Goal: Obtain resource: Download file/media

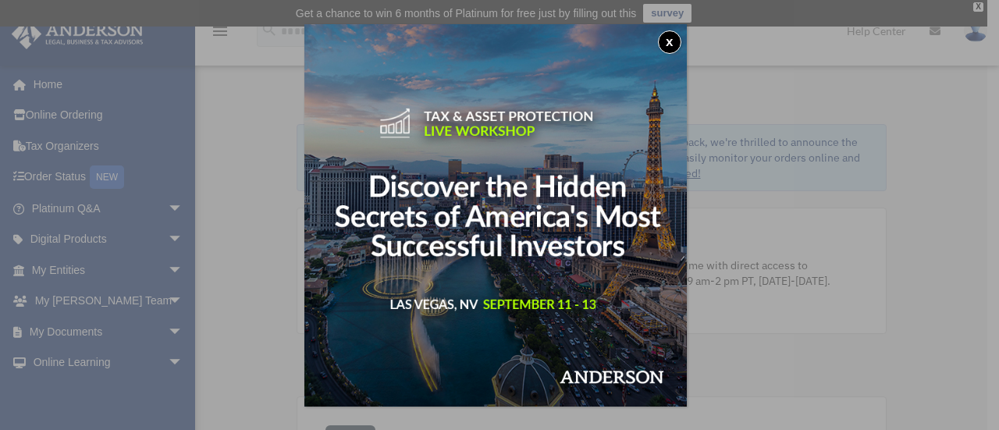
click at [668, 46] on button "x" at bounding box center [669, 41] width 23 height 23
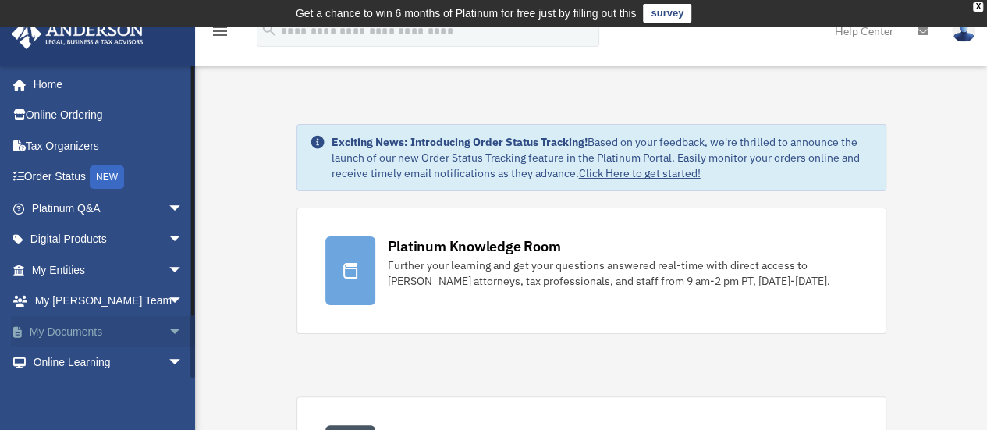
click at [114, 335] on link "My Documents arrow_drop_down" at bounding box center [109, 331] width 196 height 31
click at [168, 330] on span "arrow_drop_down" at bounding box center [183, 332] width 31 height 32
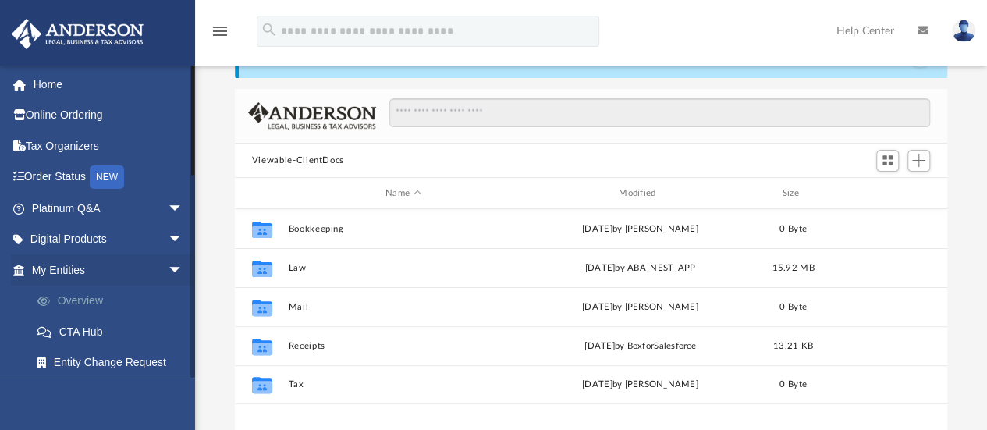
scroll to position [343, 701]
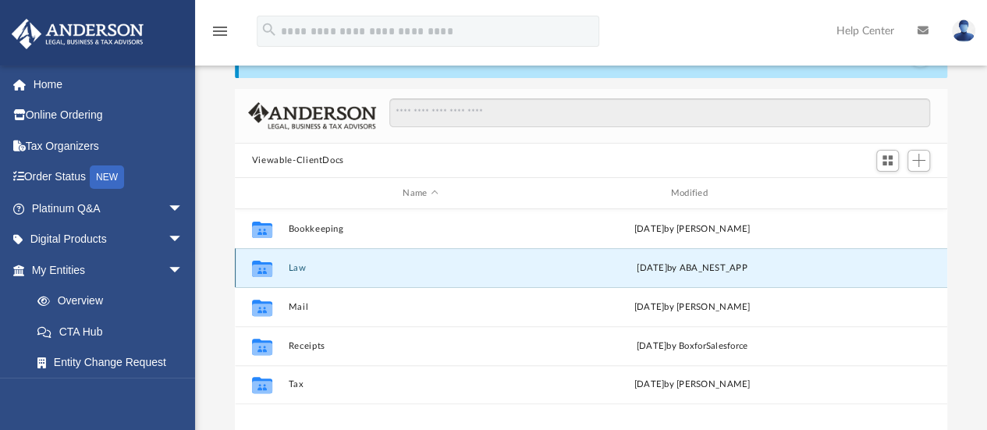
click at [316, 272] on button "Law" at bounding box center [420, 268] width 265 height 10
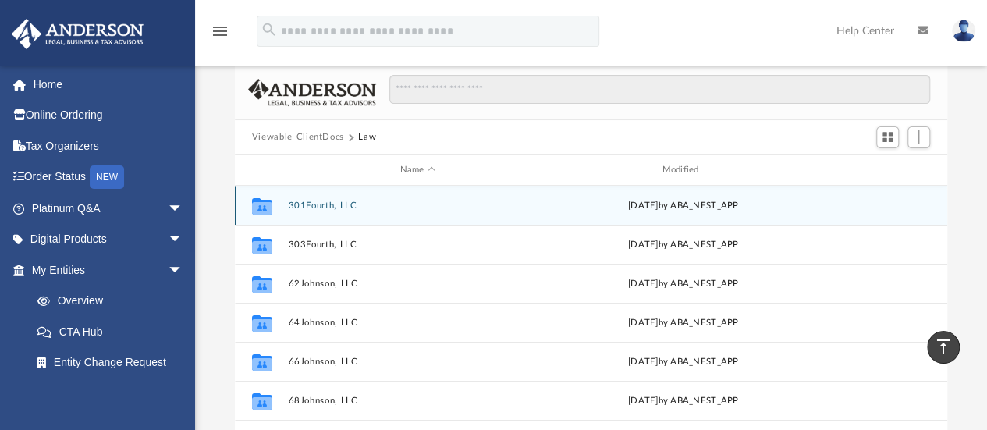
scroll to position [81, 0]
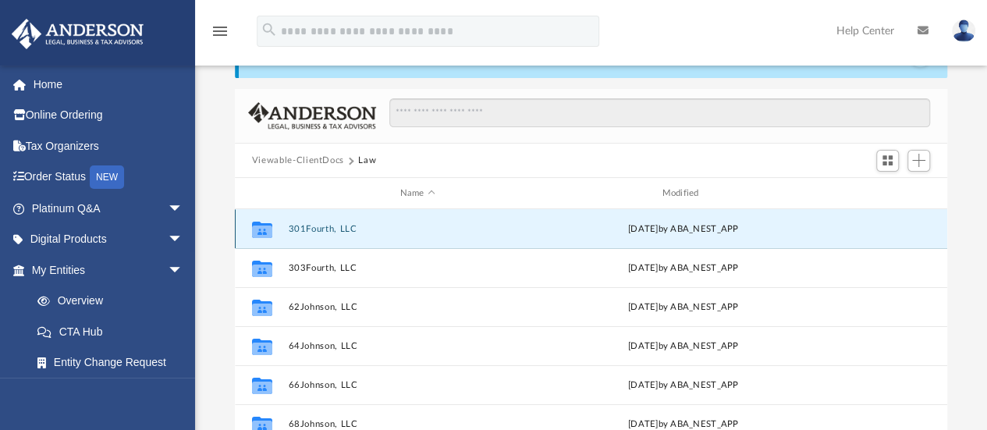
click at [333, 227] on button "301Fourth, LLC" at bounding box center [417, 229] width 259 height 10
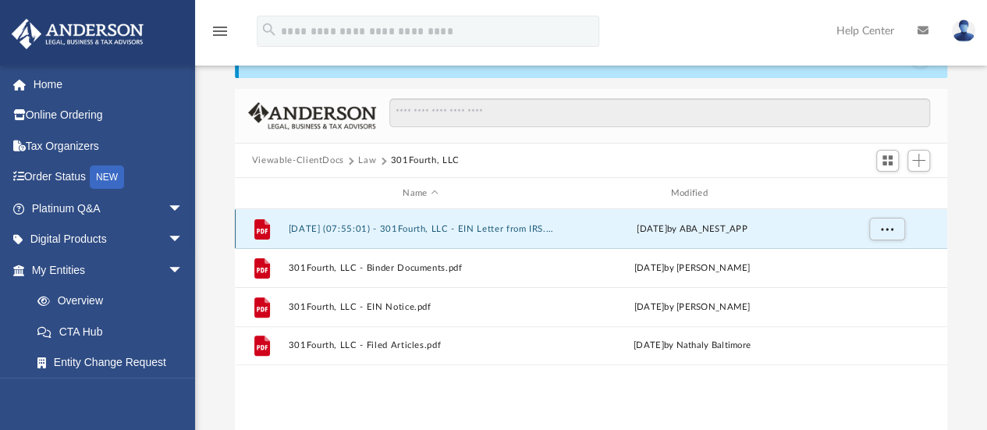
click at [453, 227] on button "[DATE] (07:55:01) - 301Fourth, LLC - EIN Letter from IRS.pdf" at bounding box center [420, 229] width 265 height 10
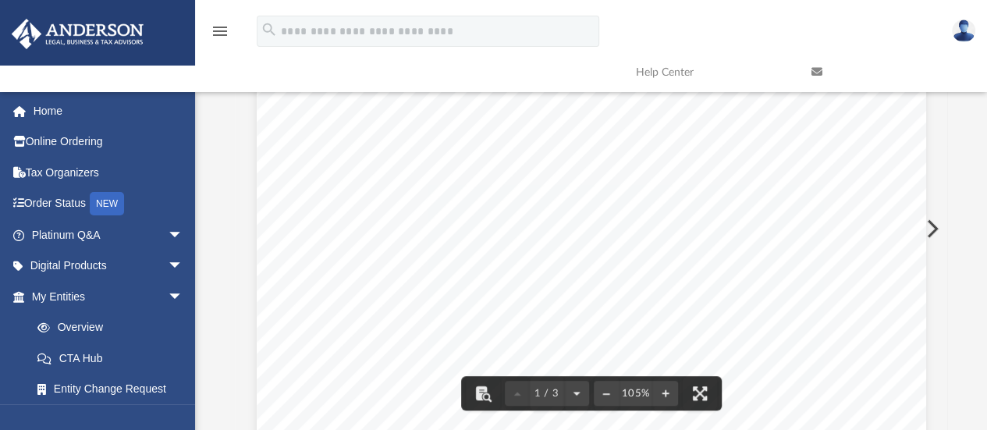
scroll to position [0, 0]
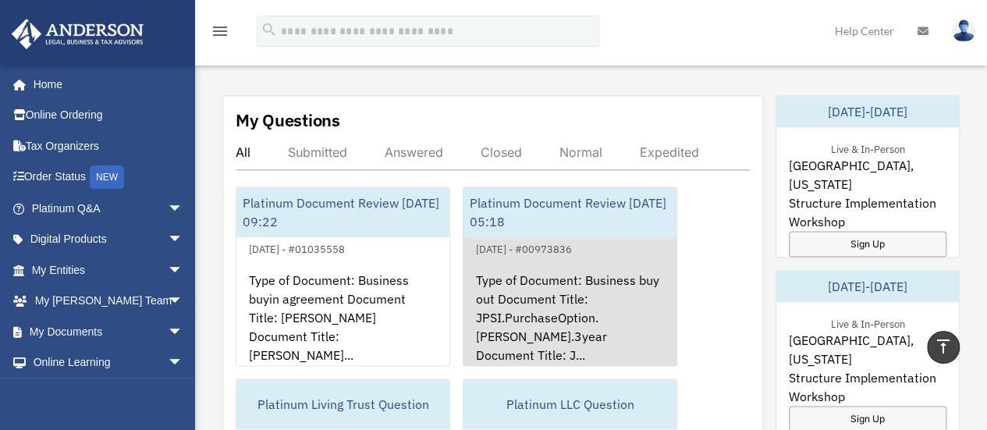
scroll to position [1040, 0]
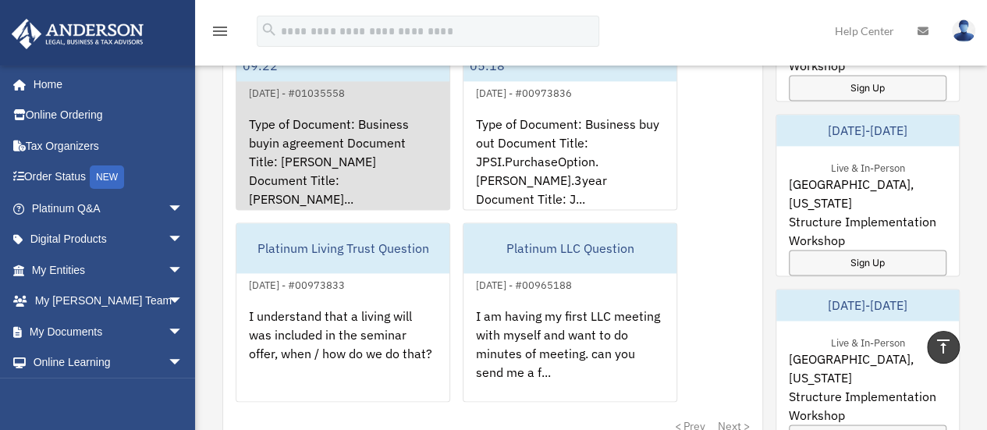
click at [345, 174] on div "Type of Document: Business buyin agreement Document Title: [PERSON_NAME] Docume…" at bounding box center [343, 163] width 213 height 122
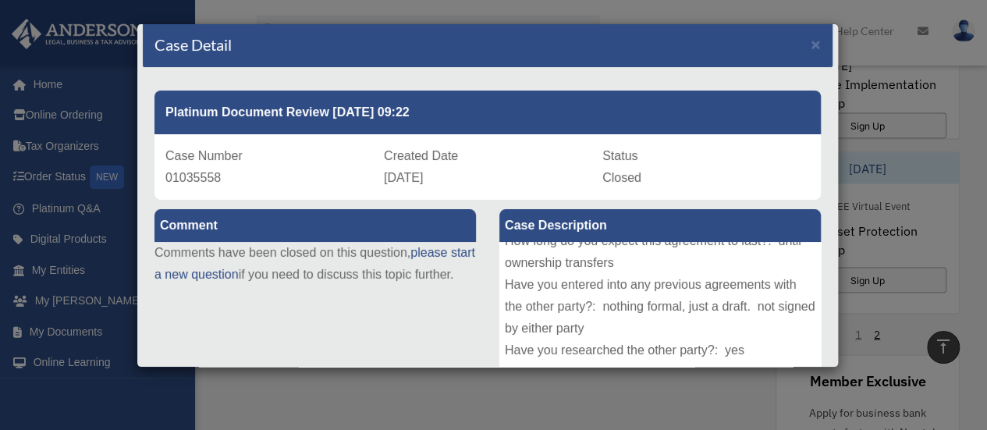
scroll to position [0, 0]
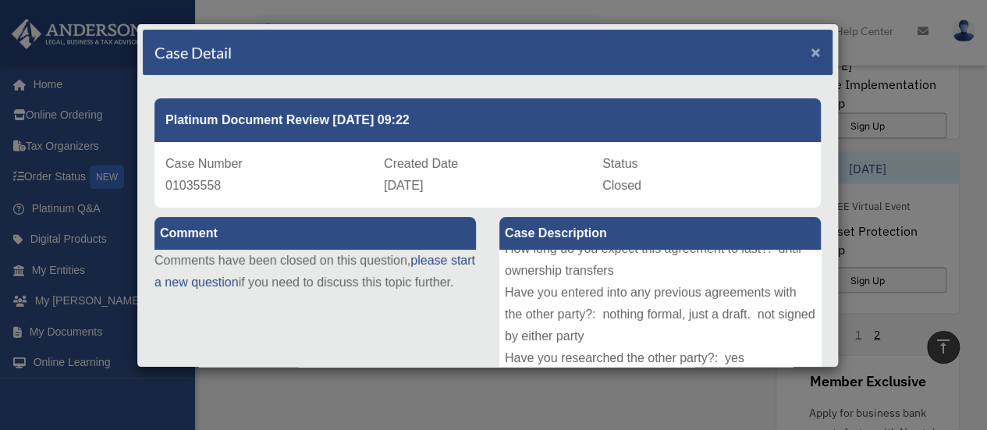
click at [811, 55] on span "×" at bounding box center [816, 52] width 10 height 18
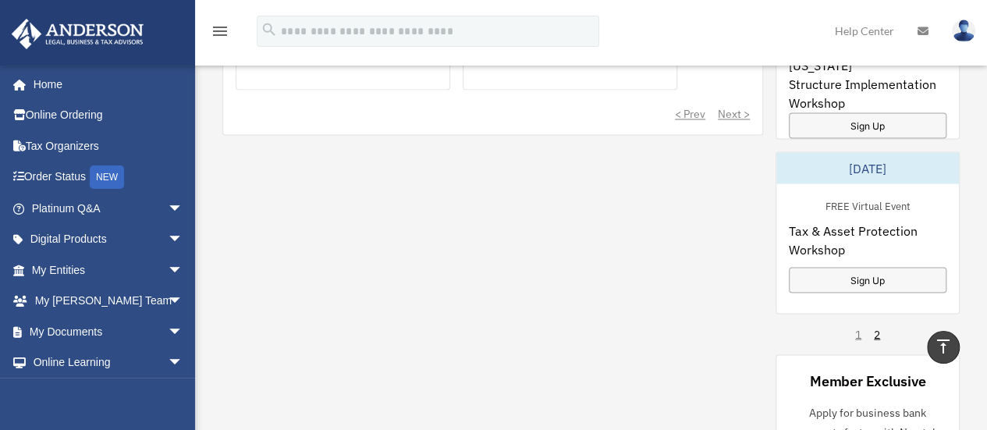
scroll to position [941, 0]
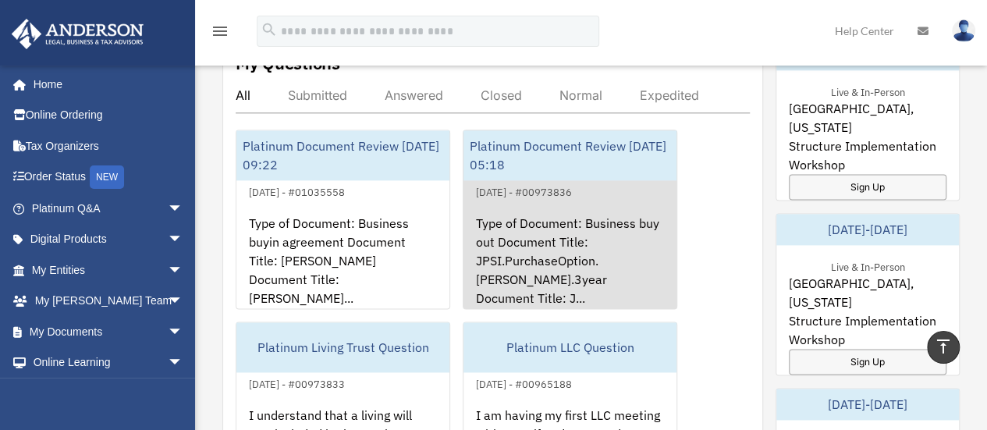
click at [611, 249] on div "Type of Document: Business buy out Document Title: JPSI.PurchaseOption.Tim.3yea…" at bounding box center [570, 262] width 213 height 122
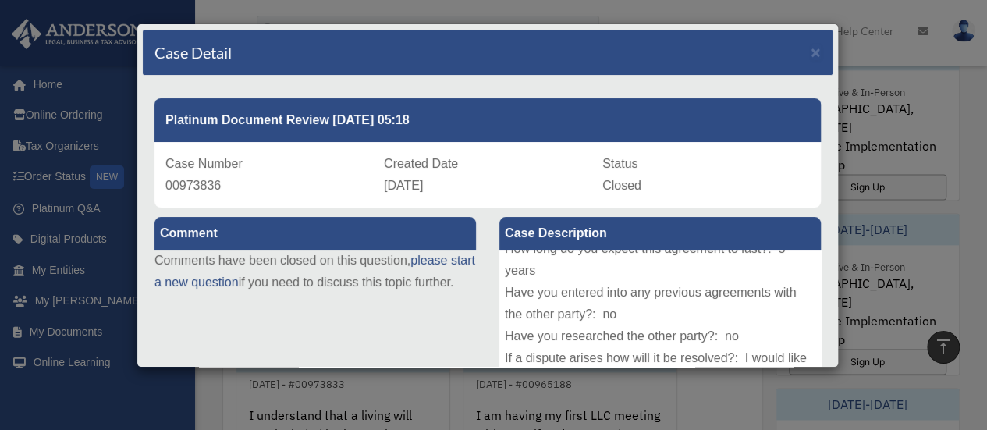
scroll to position [629, 0]
